Goal: Information Seeking & Learning: Learn about a topic

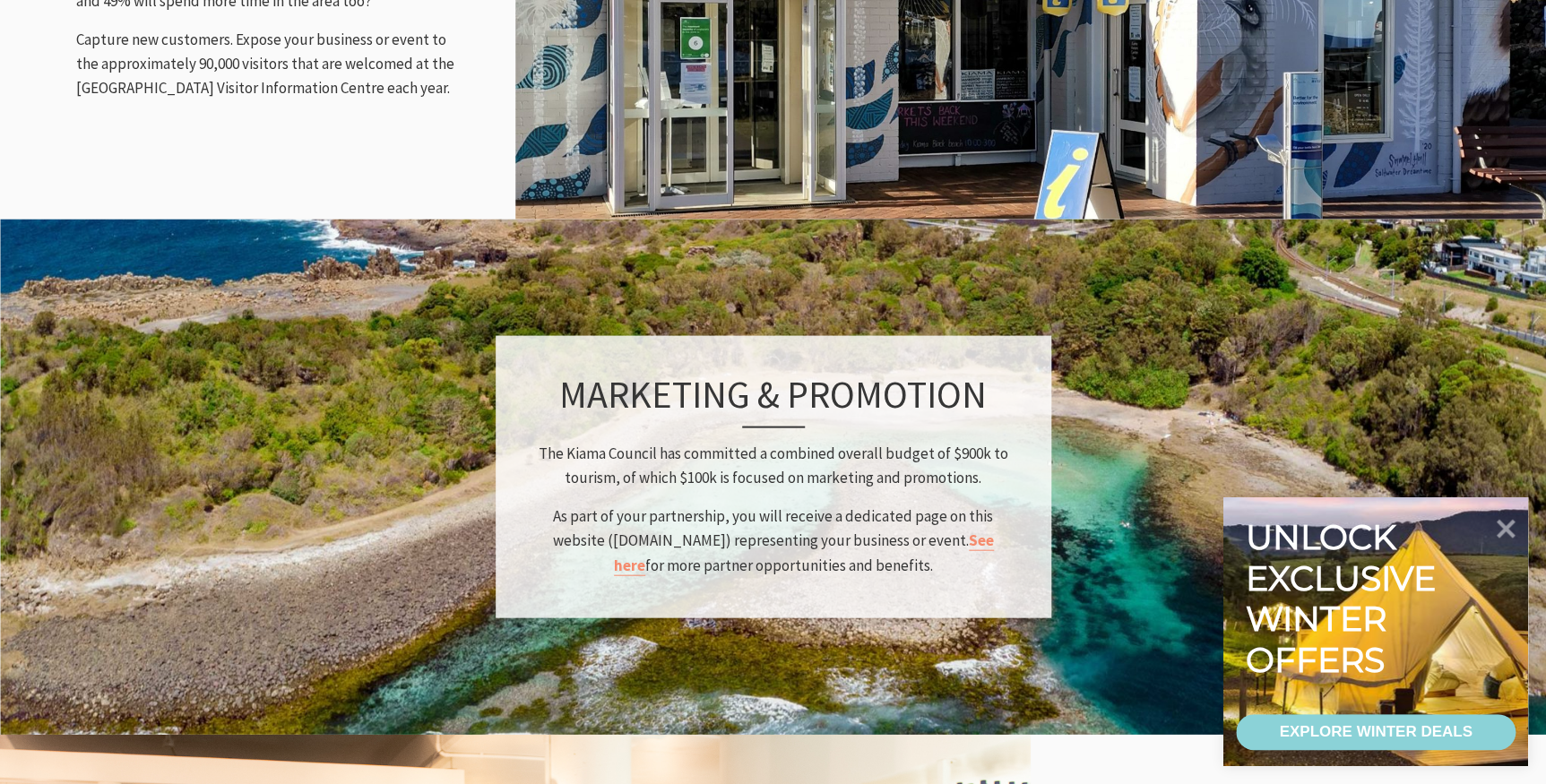
scroll to position [2281, 0]
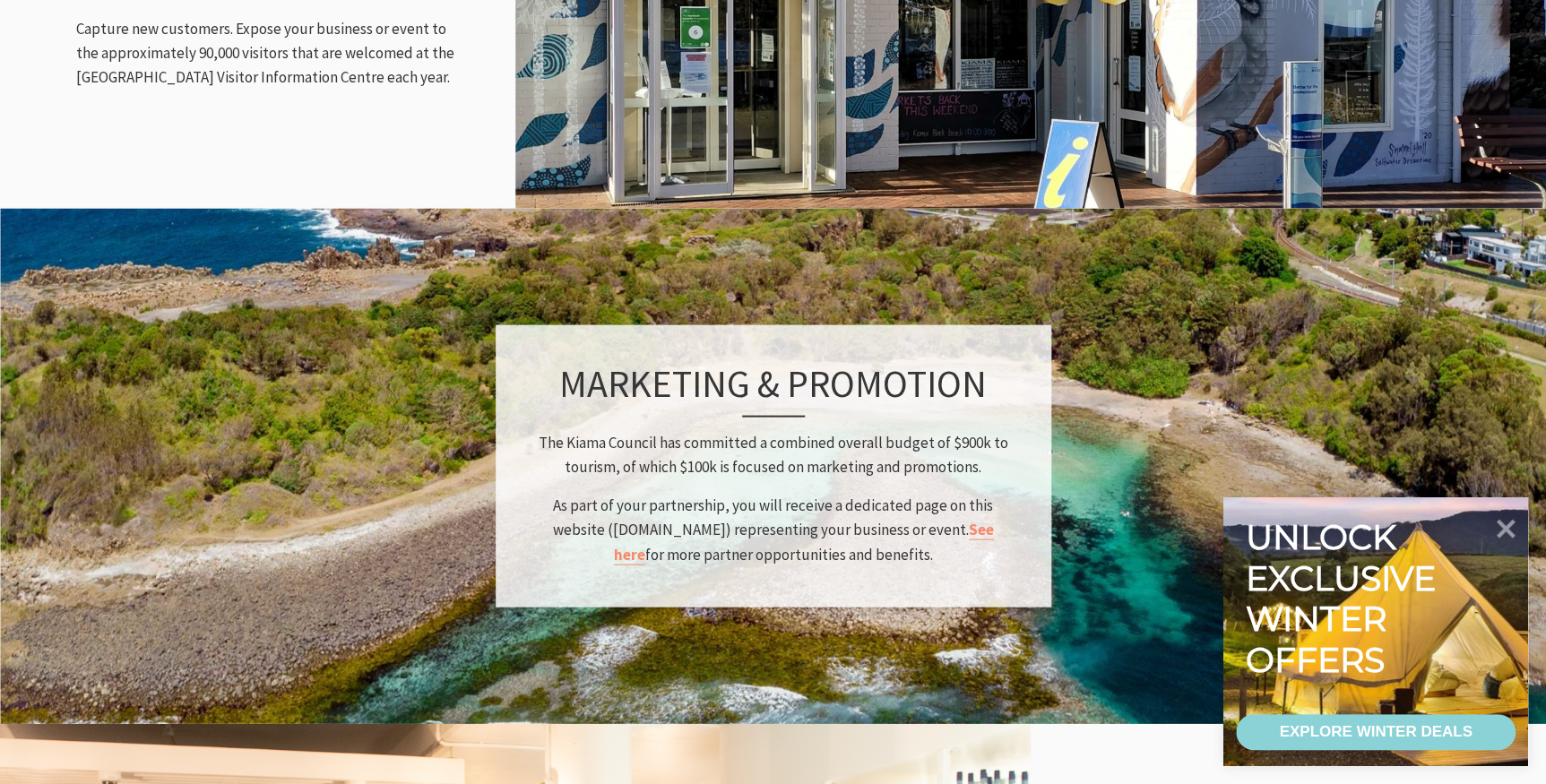
click at [739, 431] on p "The Kiama Council has committed a combined overall budget of $900k to tourism, …" at bounding box center [773, 455] width 475 height 48
click at [558, 361] on h3 "MARKETING & PROMOTION" at bounding box center [773, 389] width 475 height 56
drag, startPoint x: 619, startPoint y: 367, endPoint x: 988, endPoint y: 530, distance: 403.4
click at [988, 530] on div "MARKETING & PROMOTION The Kiama Council has committed a combined overall budget…" at bounding box center [773, 466] width 556 height 282
copy div "MARKETING & PROMOTION The Kiama Council has committed a combined overall budget…"
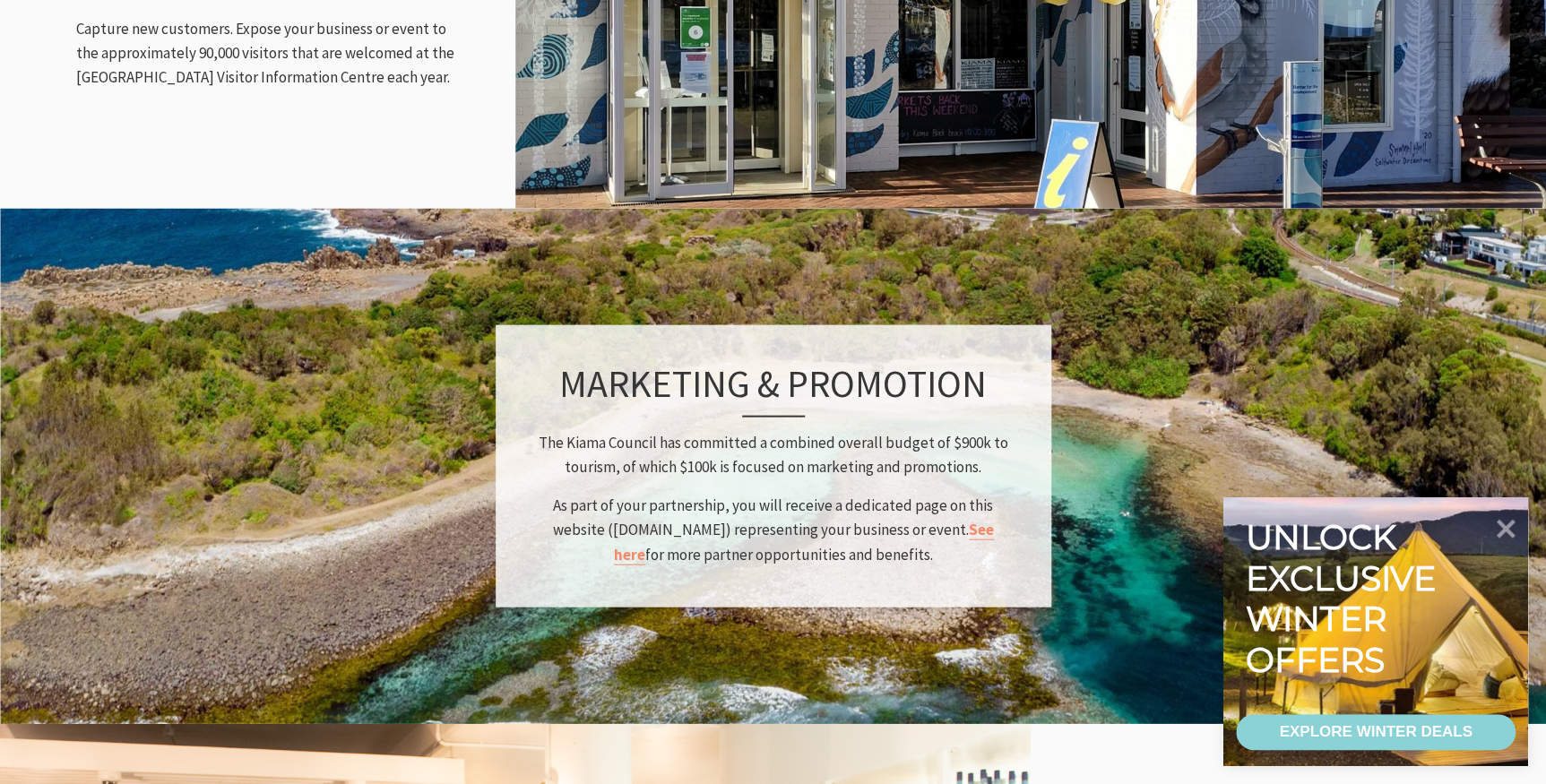
click at [922, 555] on div "MARKETING & PROMOTION The Kiama Council has committed a combined overall budget…" at bounding box center [773, 466] width 556 height 282
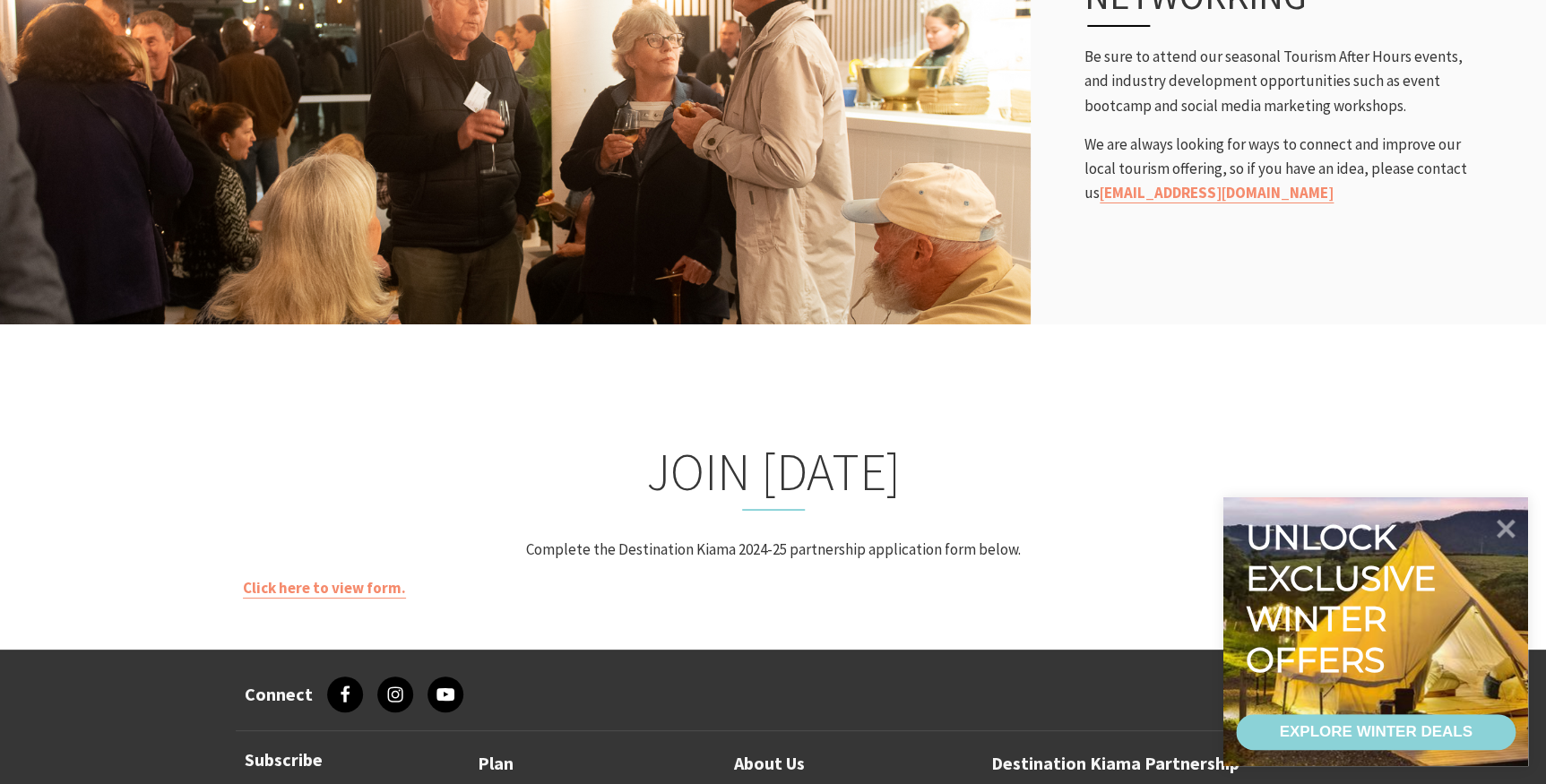
scroll to position [3340, 0]
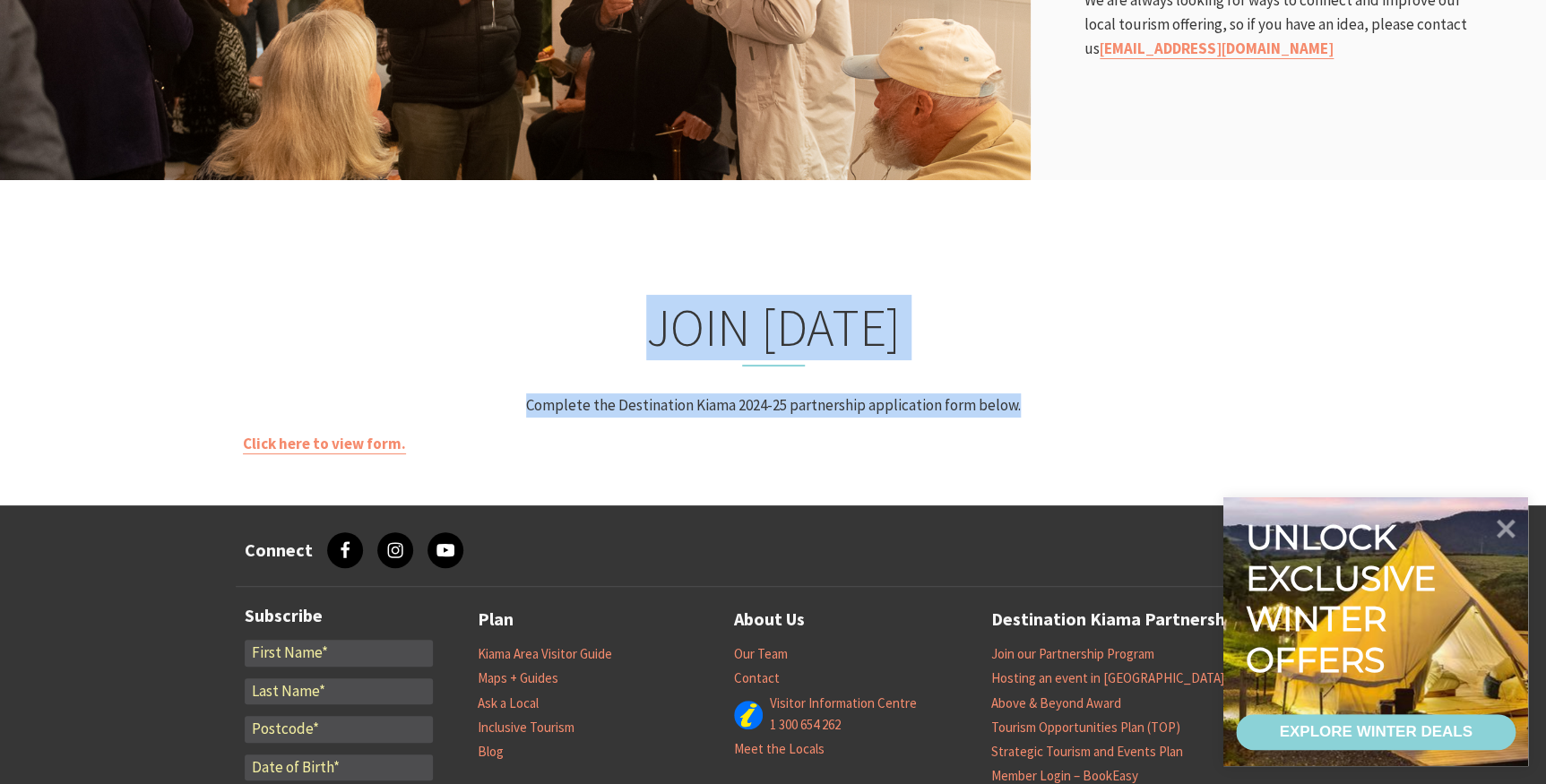
drag, startPoint x: 655, startPoint y: 291, endPoint x: 1028, endPoint y: 369, distance: 381.1
click at [1028, 369] on div "JOIN [DATE] Complete the Destination Kiama 2024-25 partnership application form…" at bounding box center [773, 342] width 1076 height 227
copy div "JOIN [DATE] Complete the Destination Kiama 2024-25 partnership application form…"
click at [385, 235] on div "JOIN [DATE] Complete the Destination Kiama 2024-25 partnership application form…" at bounding box center [773, 342] width 1076 height 227
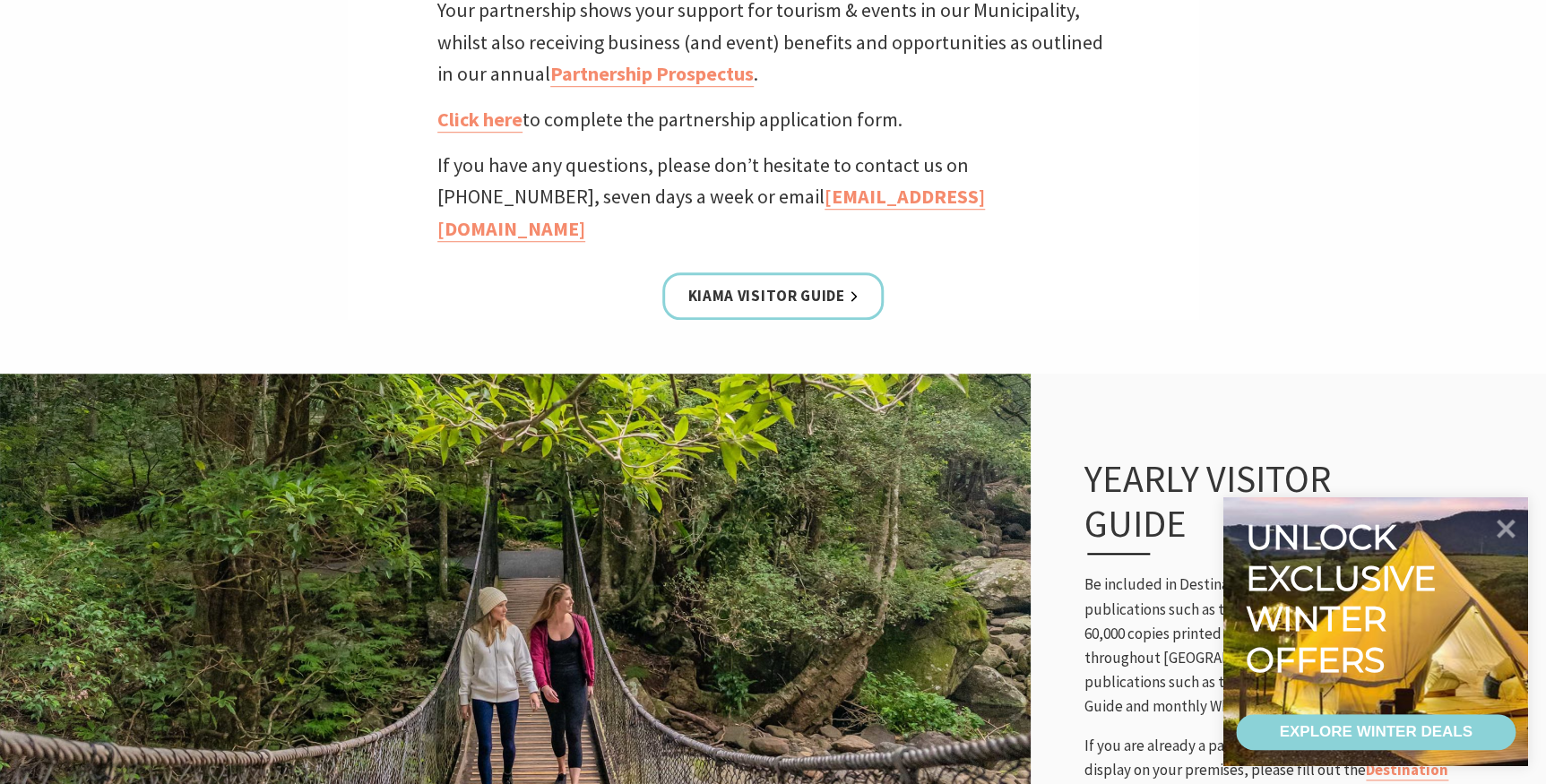
scroll to position [0, 0]
